Goal: Task Accomplishment & Management: Manage account settings

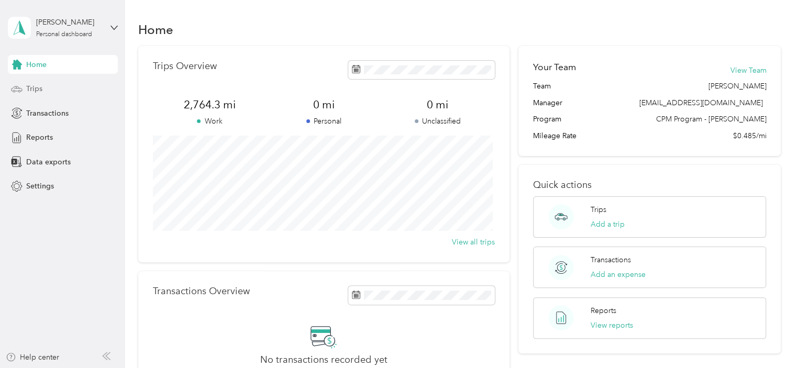
click at [54, 87] on div "Trips" at bounding box center [63, 89] width 110 height 19
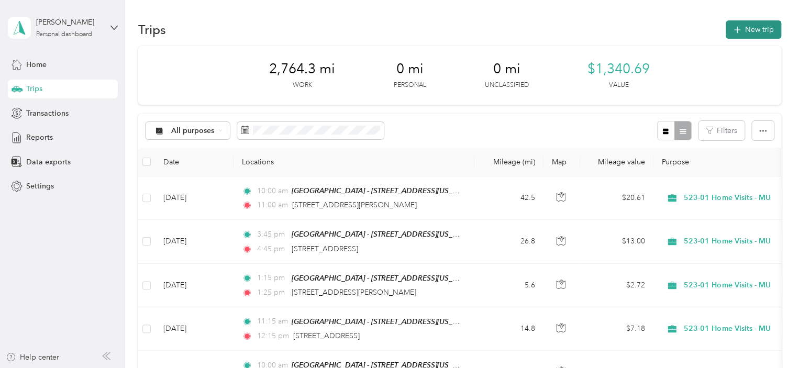
click at [749, 27] on button "New trip" at bounding box center [754, 29] width 56 height 18
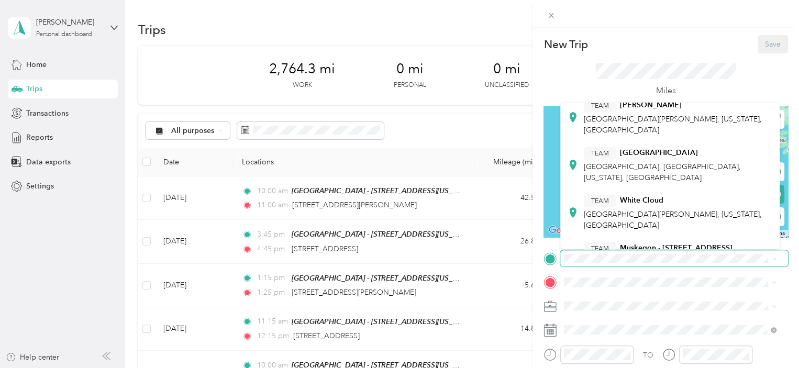
scroll to position [340, 0]
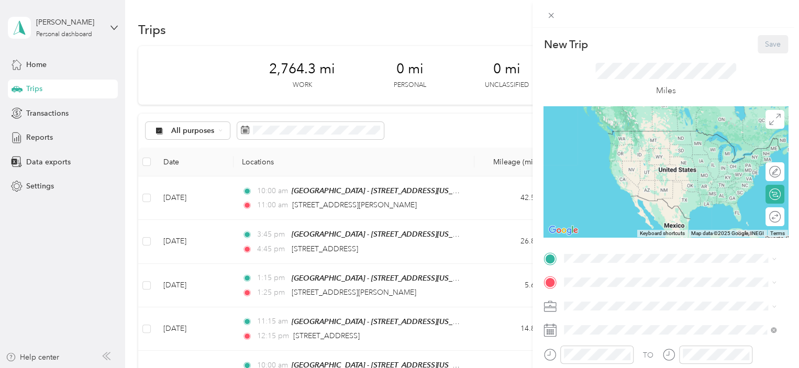
click at [647, 221] on div "TEAM Muskegon - [STREET_ADDRESS][US_STATE]" at bounding box center [658, 231] width 149 height 26
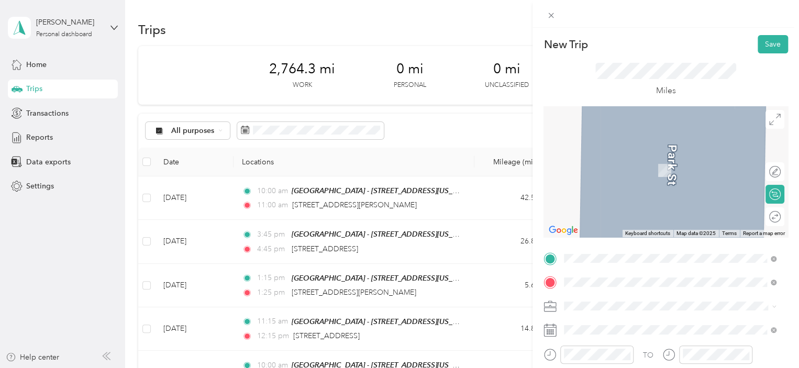
click at [649, 171] on span "[STREET_ADDRESS][US_STATE]" at bounding box center [636, 165] width 105 height 9
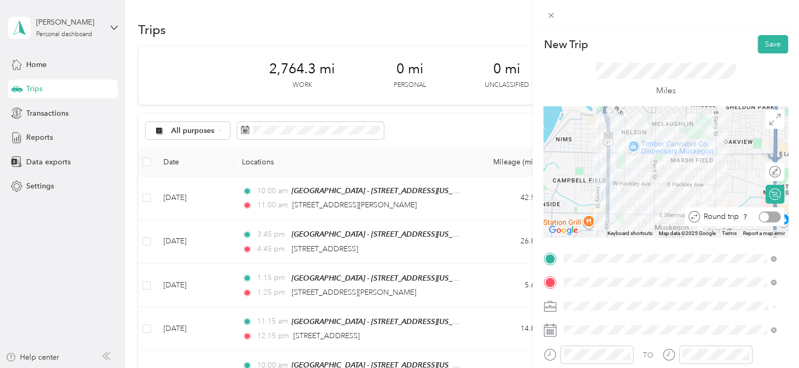
click at [762, 218] on div at bounding box center [770, 217] width 22 height 11
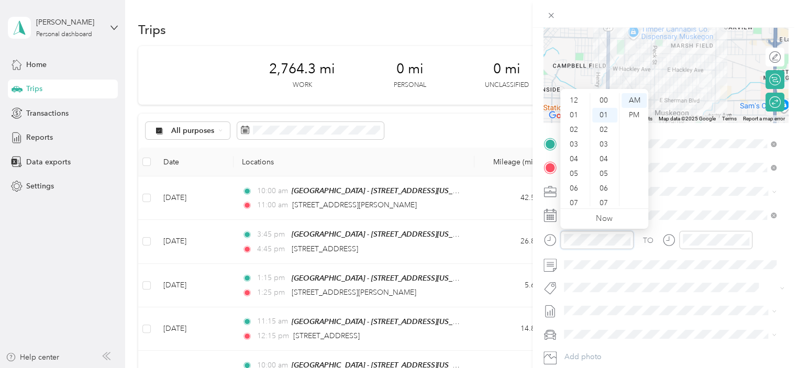
scroll to position [15, 0]
click at [574, 186] on div "10" at bounding box center [574, 184] width 25 height 15
click at [604, 99] on div "00" at bounding box center [604, 100] width 25 height 15
click at [695, 246] on div at bounding box center [715, 240] width 73 height 18
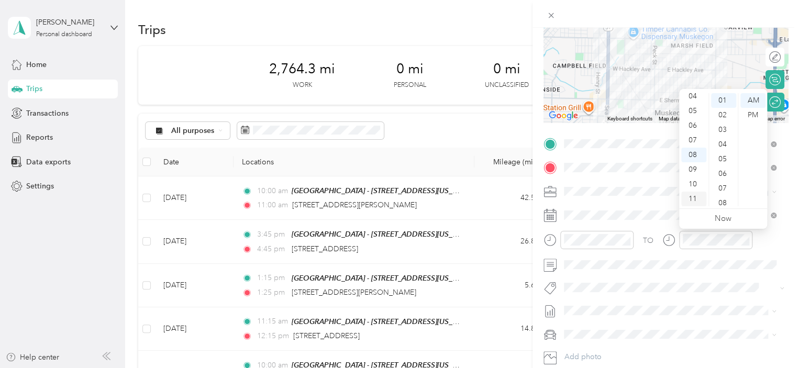
click at [695, 203] on div "11" at bounding box center [693, 199] width 25 height 15
click at [724, 97] on div "00" at bounding box center [723, 100] width 25 height 15
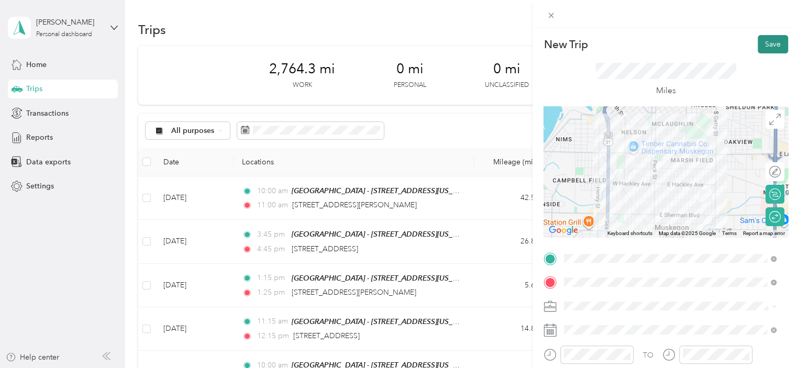
click at [764, 41] on button "Save" at bounding box center [773, 44] width 30 height 18
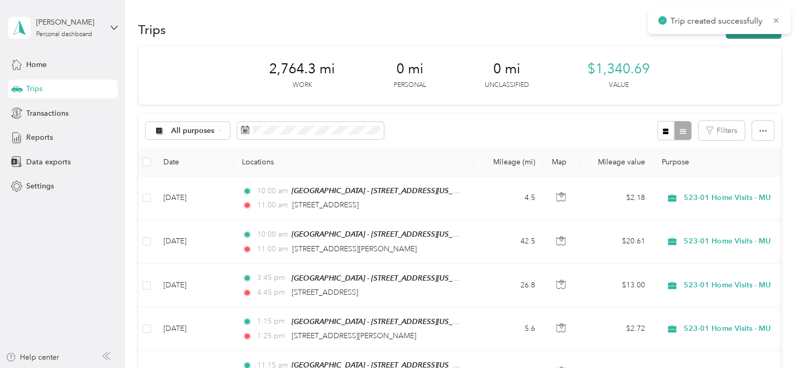
click at [743, 36] on button "New trip" at bounding box center [754, 29] width 56 height 18
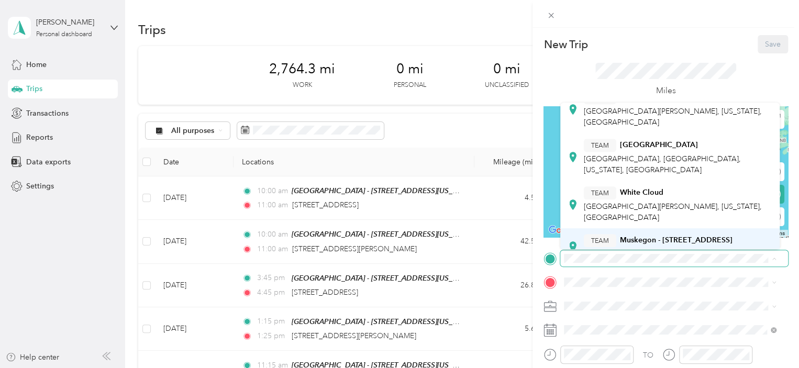
scroll to position [332, 0]
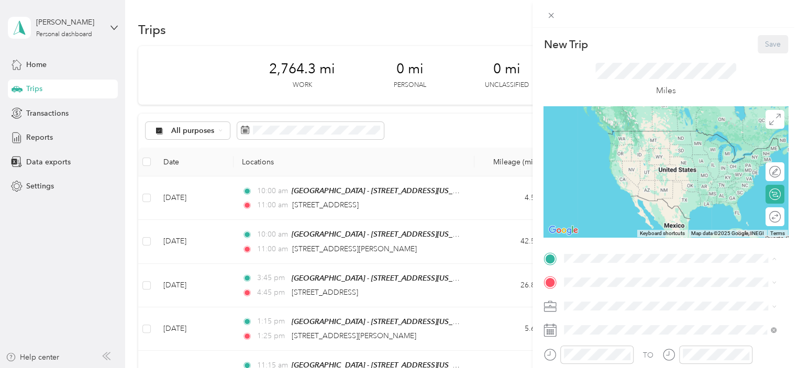
click at [634, 228] on div "TEAM Muskegon - [STREET_ADDRESS]" at bounding box center [658, 227] width 149 height 13
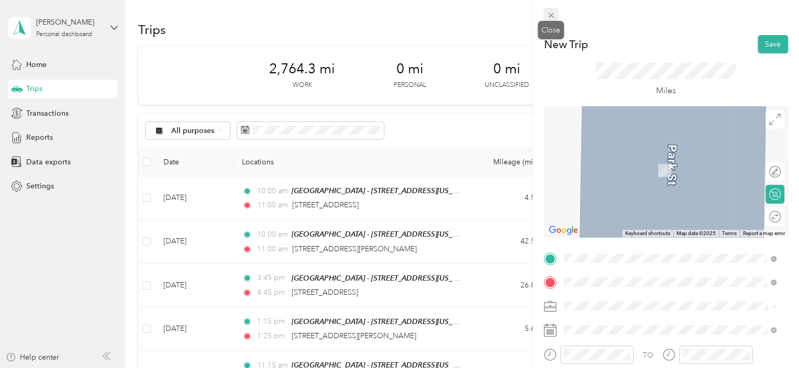
click at [551, 14] on icon at bounding box center [551, 15] width 9 height 9
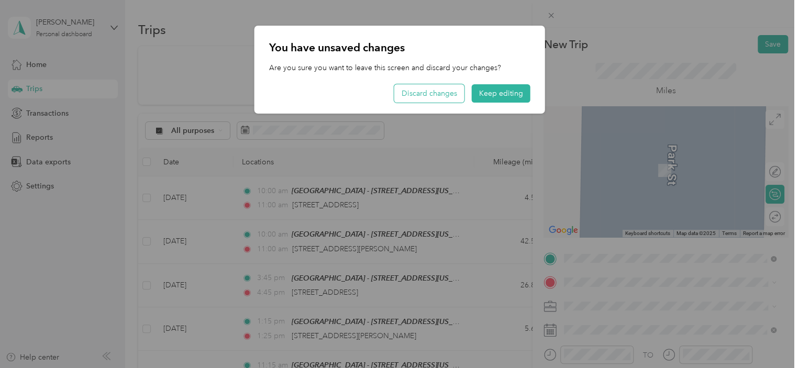
click at [450, 94] on button "Discard changes" at bounding box center [429, 93] width 70 height 18
